Goal: Navigation & Orientation: Find specific page/section

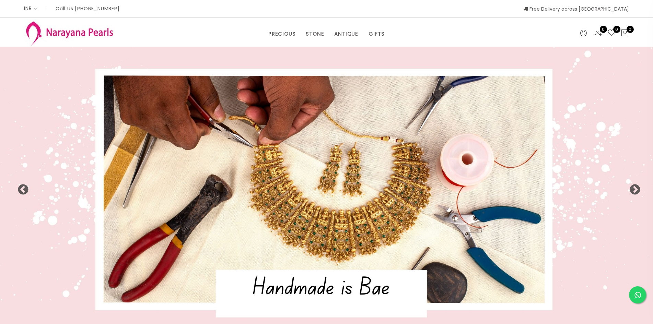
select select "INR"
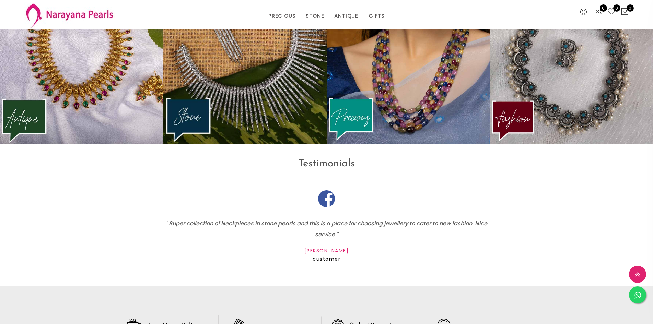
scroll to position [1159, 0]
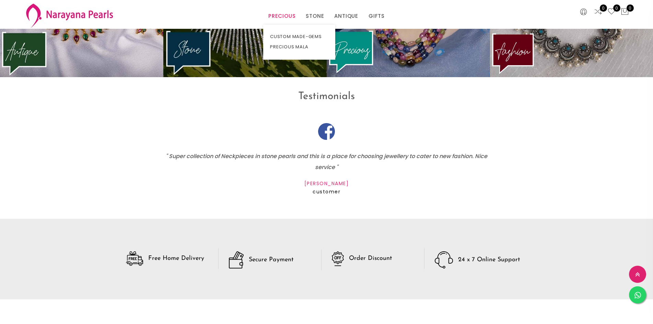
click at [277, 14] on link "PRECIOUS" at bounding box center [281, 16] width 27 height 10
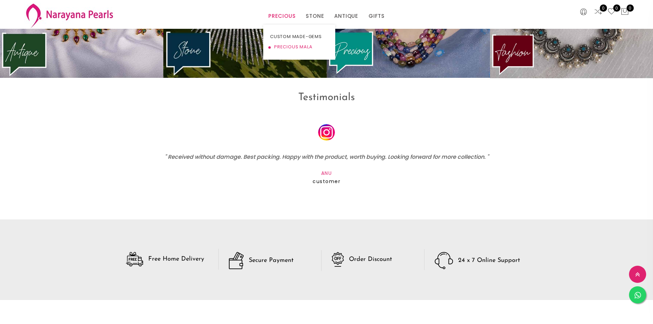
click at [284, 48] on link "PRECIOUS MALA" at bounding box center [299, 47] width 58 height 10
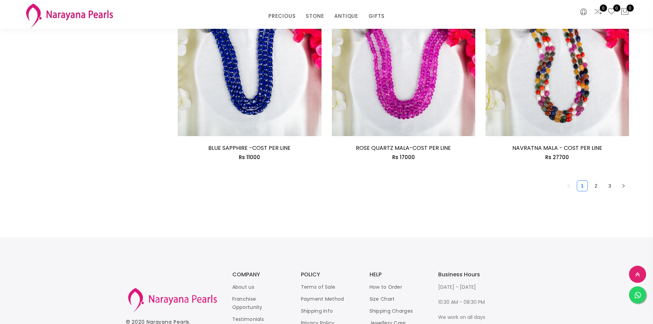
scroll to position [1241, 0]
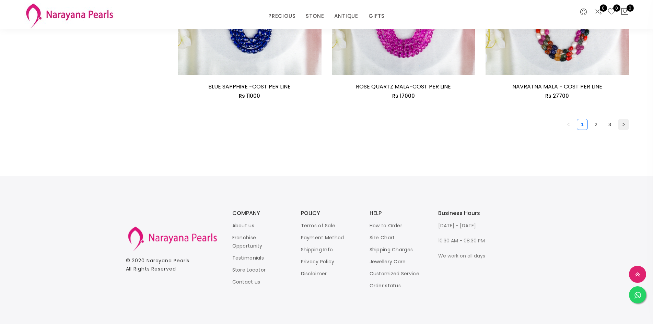
click at [622, 126] on icon "right" at bounding box center [624, 125] width 4 height 4
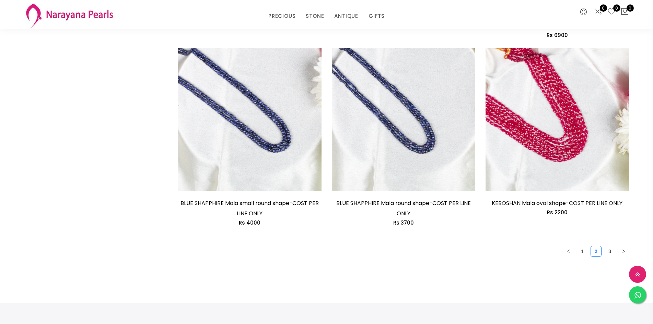
scroll to position [1201, 0]
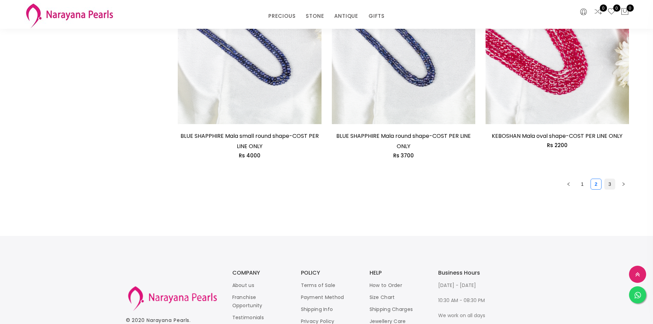
click at [611, 189] on link "3" at bounding box center [610, 184] width 10 height 10
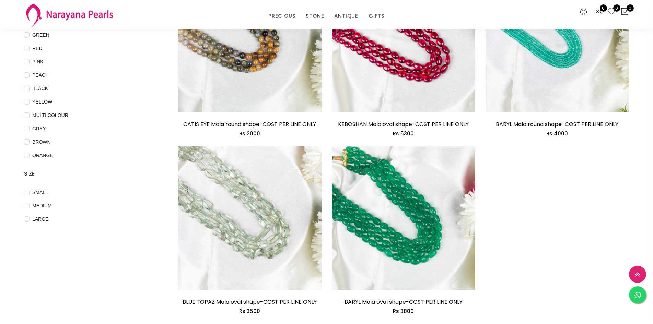
scroll to position [275, 0]
